Goal: Task Accomplishment & Management: Use online tool/utility

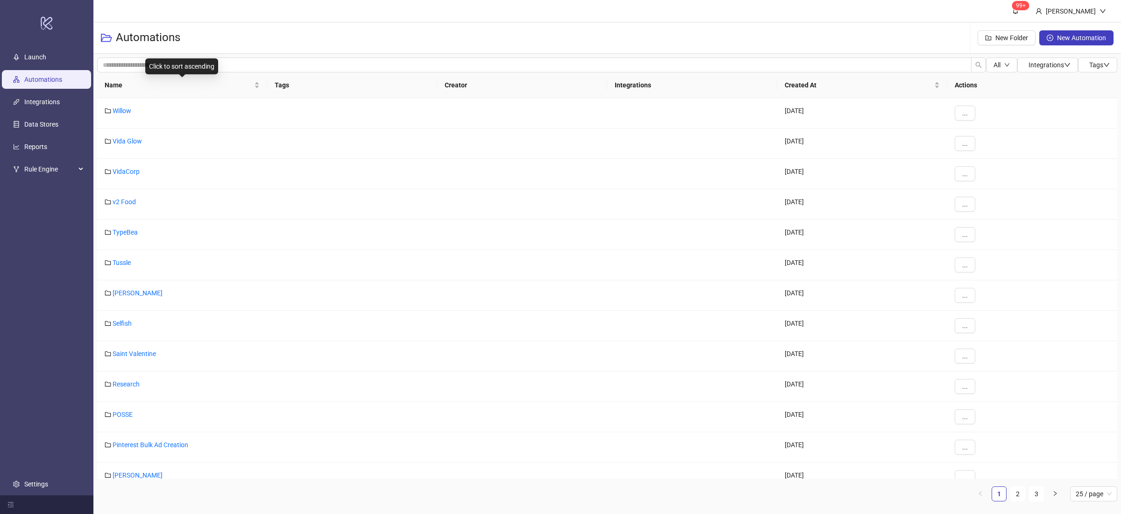
click at [256, 88] on div "Name" at bounding box center [182, 85] width 155 height 10
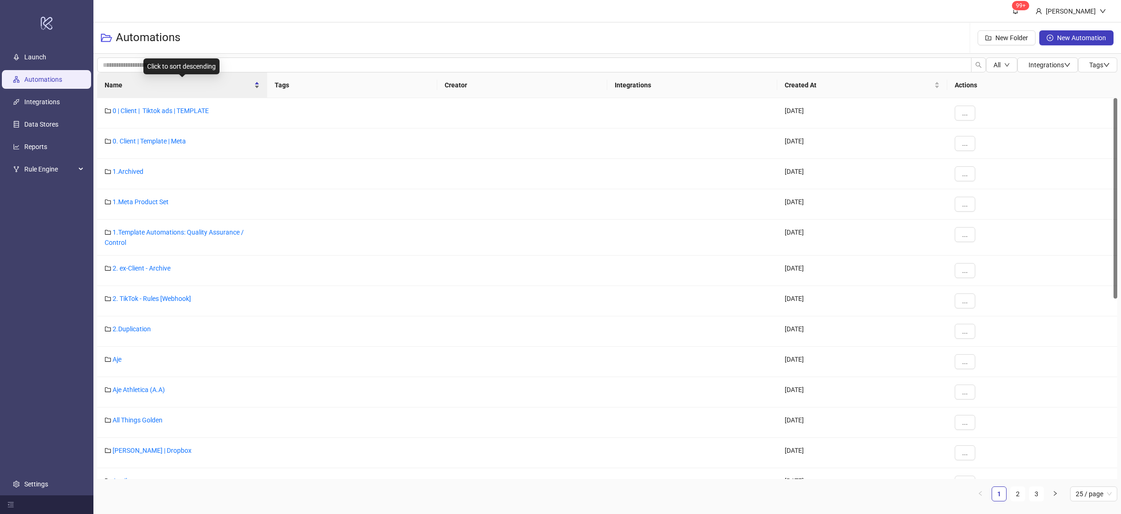
click at [257, 88] on div "Name" at bounding box center [182, 85] width 155 height 10
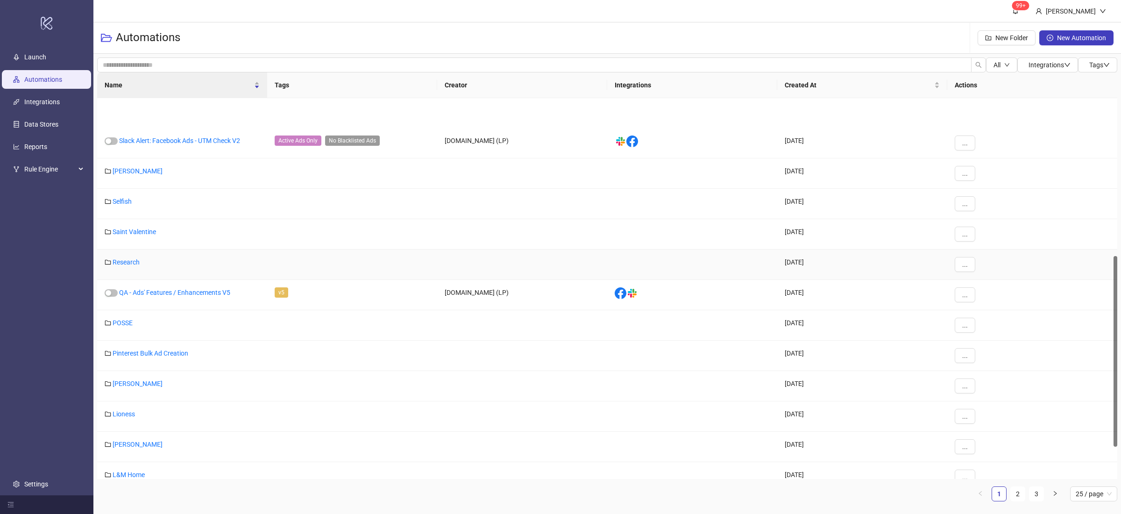
scroll to position [384, 0]
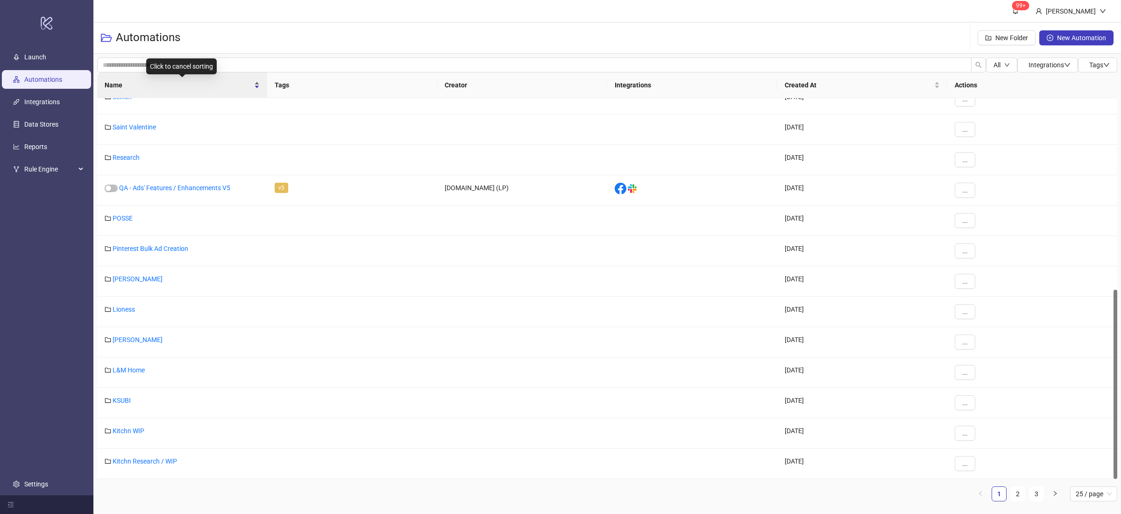
click at [258, 89] on div "Name" at bounding box center [182, 85] width 155 height 10
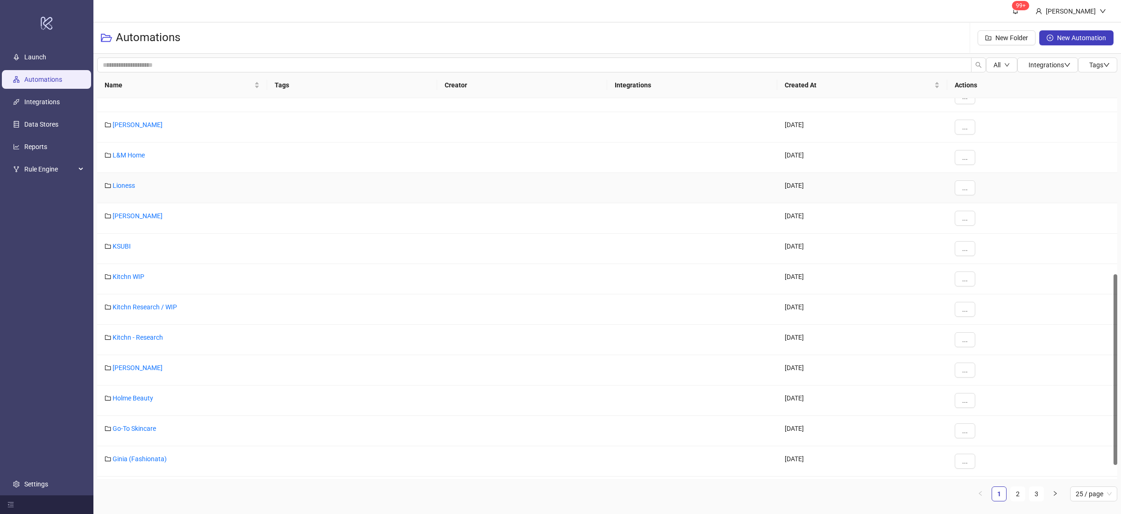
scroll to position [378, 0]
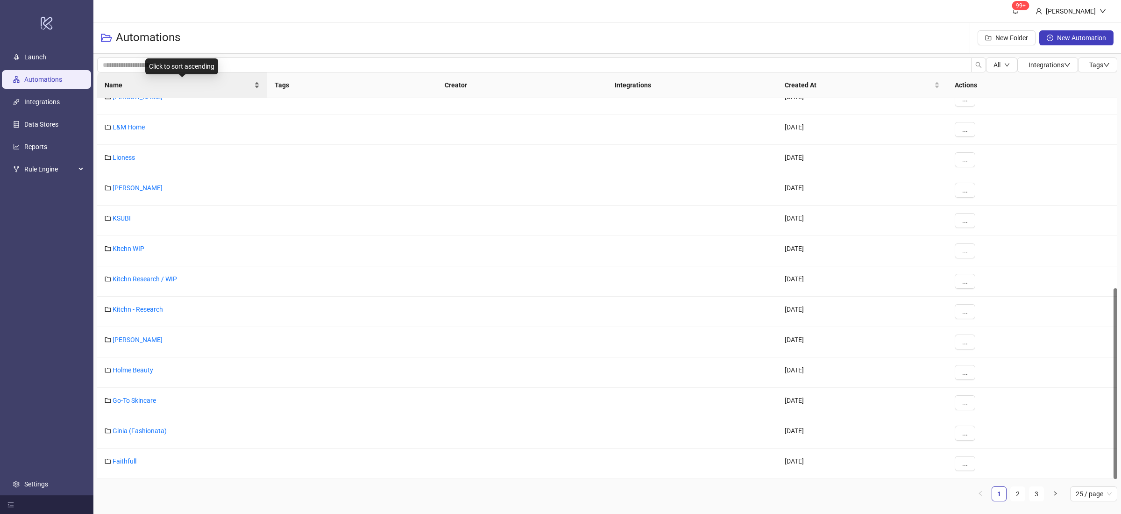
click at [258, 87] on div "Name" at bounding box center [182, 85] width 155 height 10
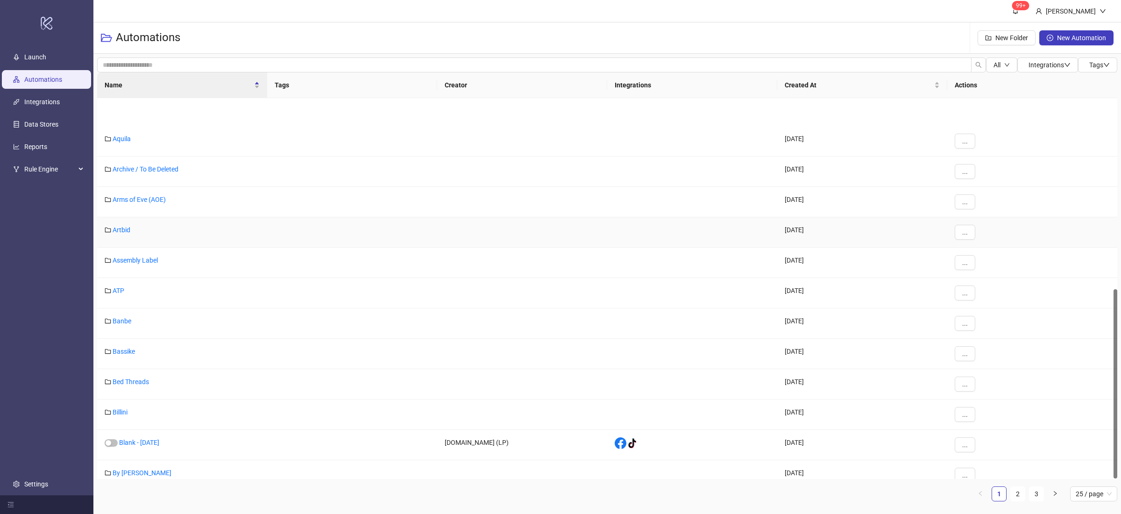
scroll to position [384, 0]
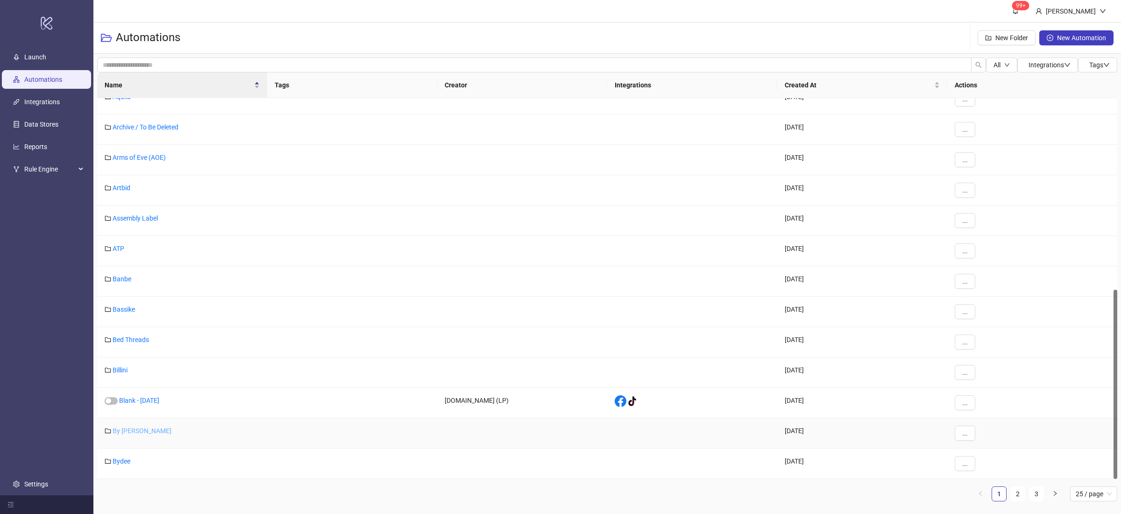
click at [131, 431] on link "By [PERSON_NAME]" at bounding box center [142, 430] width 59 height 7
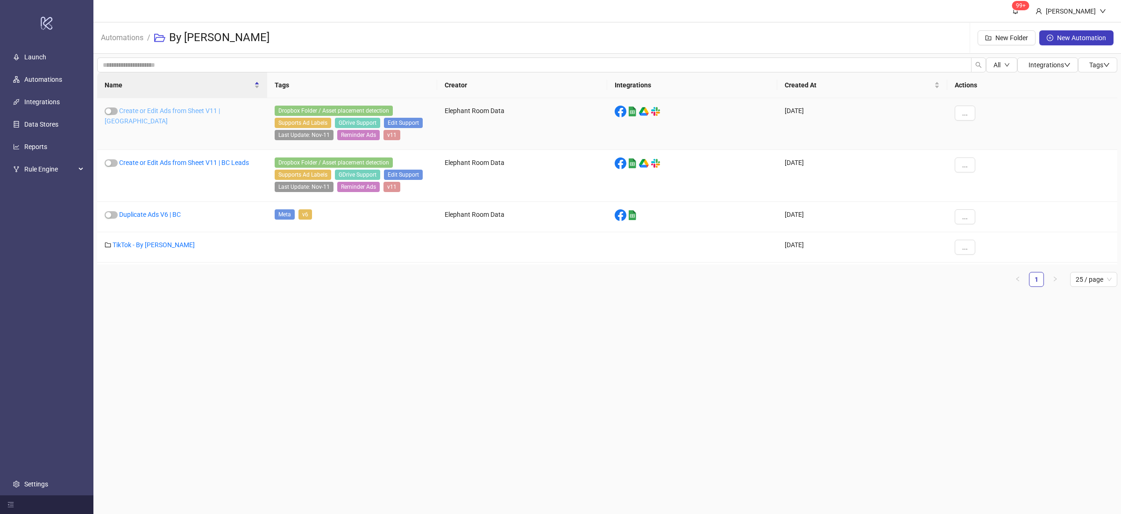
click at [217, 108] on link "Create or Edit Ads from Sheet V11 | BC" at bounding box center [162, 116] width 115 height 18
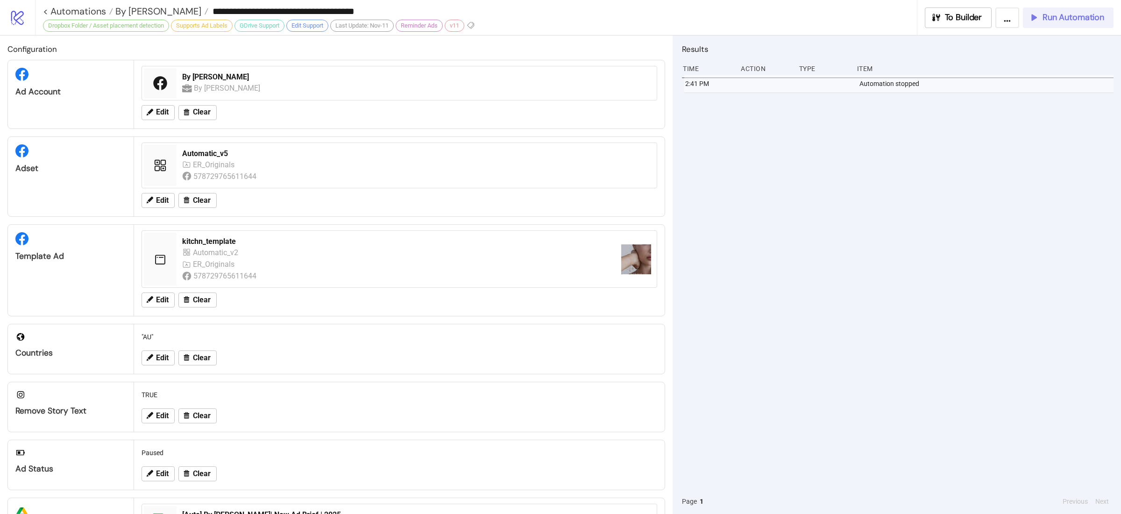
click at [1059, 15] on span "Run Automation" at bounding box center [1074, 17] width 62 height 11
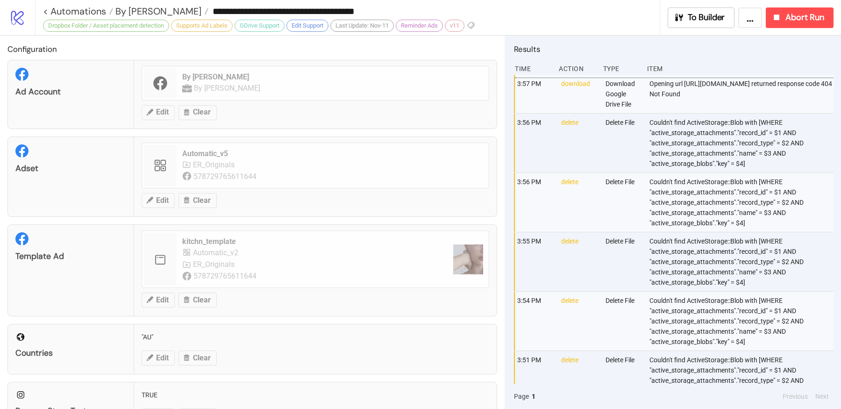
click at [712, 97] on div "Opening url [URL][DOMAIN_NAME] returned response code 404 Not Found" at bounding box center [741, 94] width 187 height 38
click at [730, 104] on div "Opening url [URL][DOMAIN_NAME] returned response code 404 Not Found" at bounding box center [741, 94] width 187 height 38
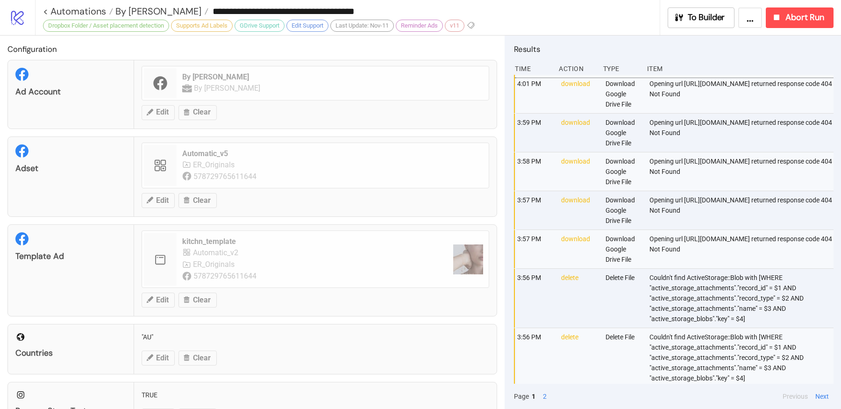
click at [707, 244] on div "Opening url [URL][DOMAIN_NAME] returned response code 404 Not Found" at bounding box center [741, 249] width 187 height 38
click at [797, 20] on span "Abort Run" at bounding box center [804, 17] width 39 height 11
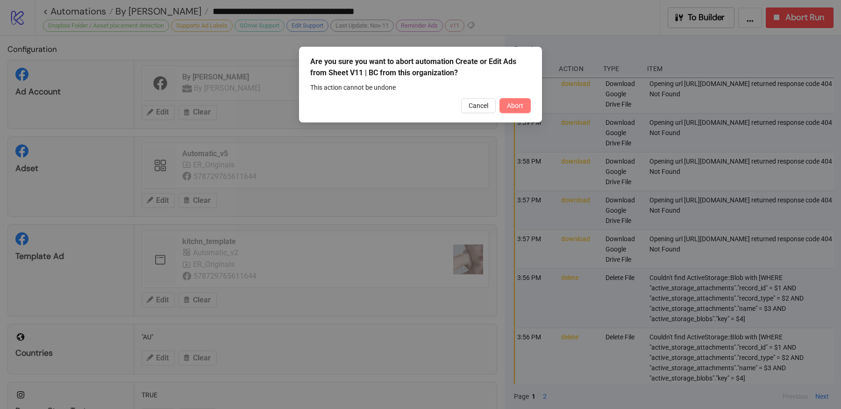
click at [517, 104] on span "Abort" at bounding box center [515, 105] width 16 height 7
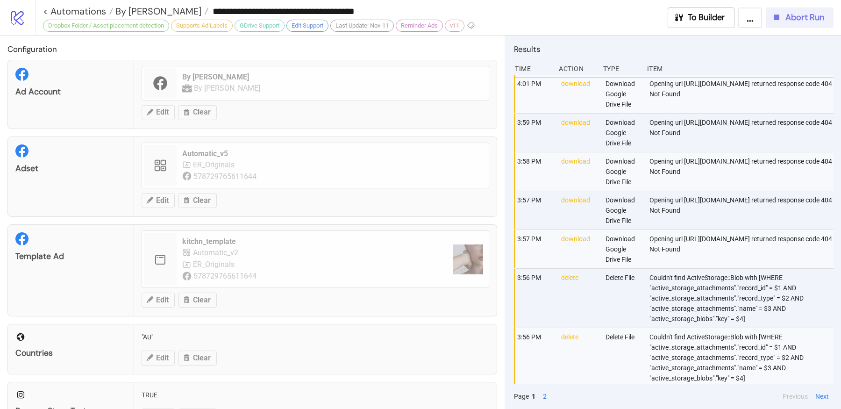
click at [787, 17] on span "Abort Run" at bounding box center [804, 17] width 39 height 11
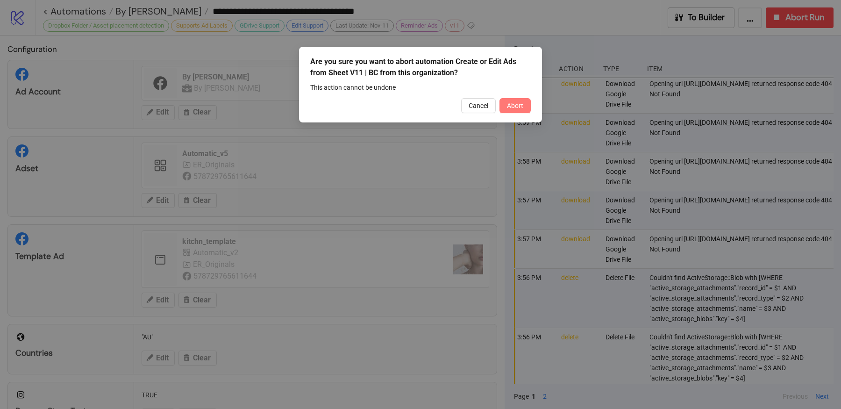
click at [522, 106] on span "Abort" at bounding box center [515, 105] width 16 height 7
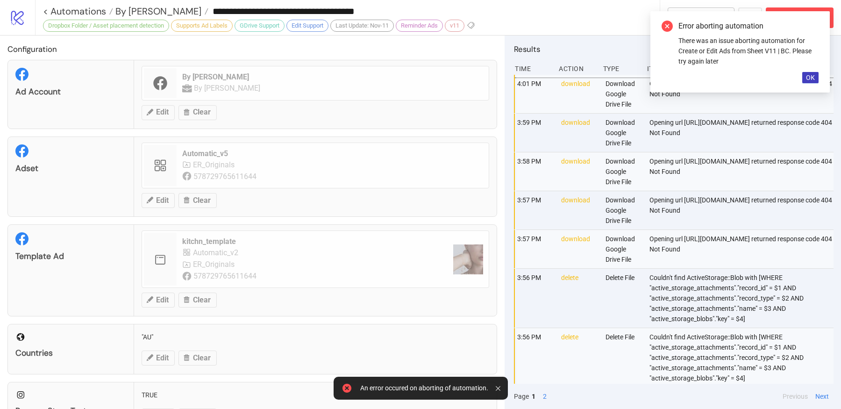
drag, startPoint x: 814, startPoint y: 76, endPoint x: 808, endPoint y: 76, distance: 6.6
click at [814, 76] on span "OK" at bounding box center [810, 77] width 9 height 7
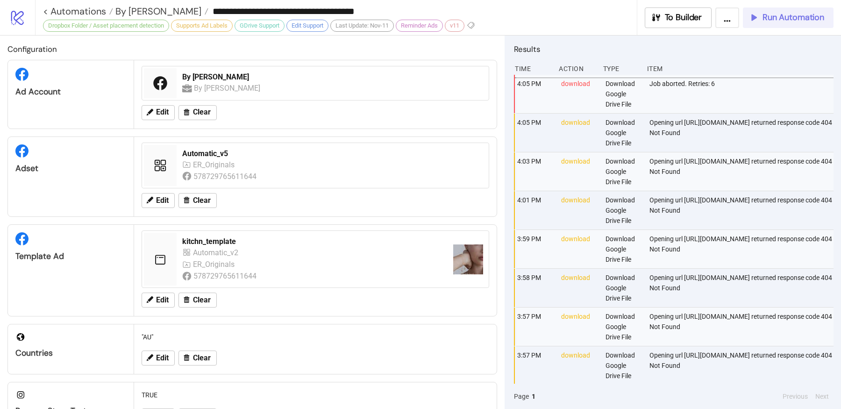
click at [767, 21] on span "Run Automation" at bounding box center [793, 17] width 62 height 11
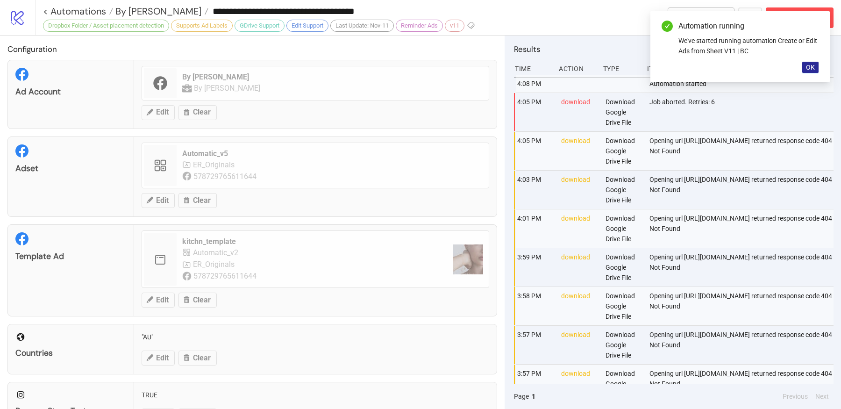
click at [811, 66] on span "OK" at bounding box center [810, 67] width 9 height 7
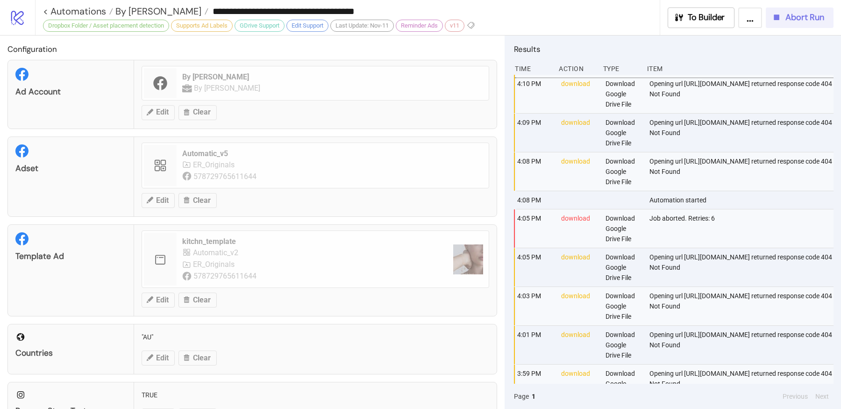
click at [790, 15] on span "Abort Run" at bounding box center [804, 17] width 39 height 11
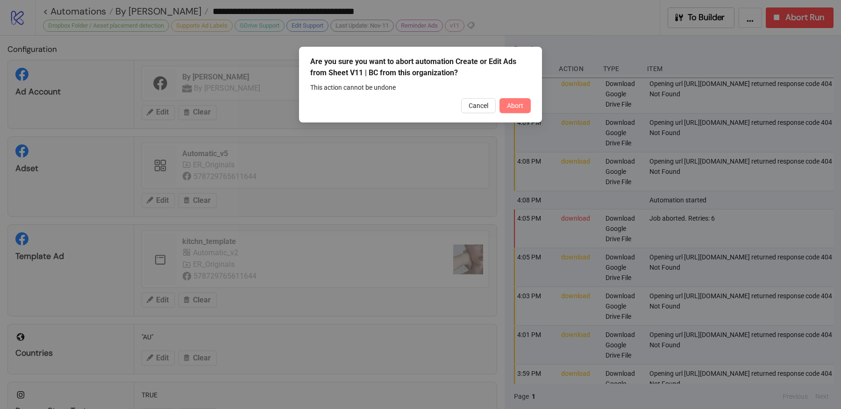
click at [521, 103] on span "Abort" at bounding box center [515, 105] width 16 height 7
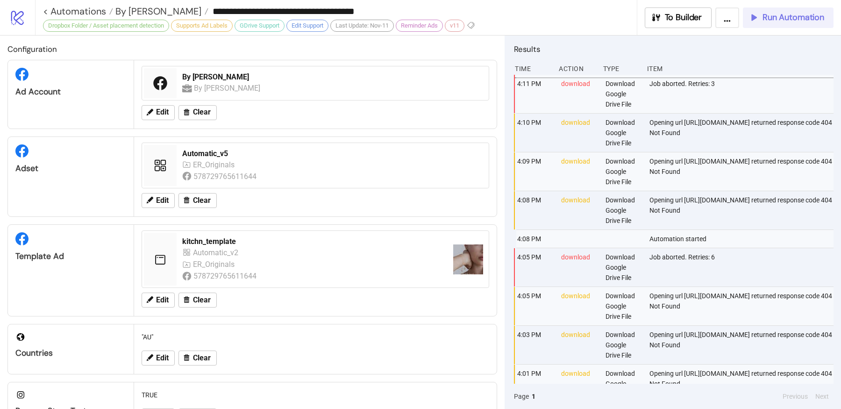
click at [762, 13] on div "Run Automation" at bounding box center [786, 17] width 76 height 11
